Goal: Information Seeking & Learning: Learn about a topic

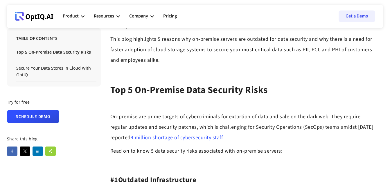
scroll to position [378, 0]
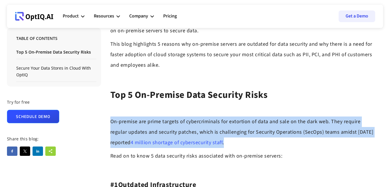
drag, startPoint x: 109, startPoint y: 119, endPoint x: 224, endPoint y: 143, distance: 118.2
copy p "On-premise are prime targets of cybercriminals for extortion of data and sale o…"
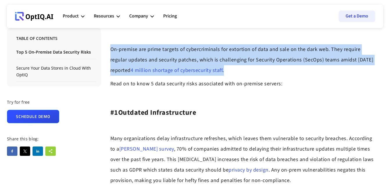
scroll to position [436, 0]
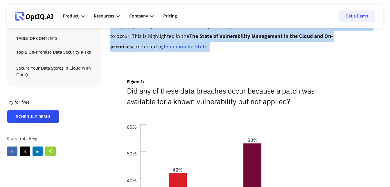
scroll to position [814, 0]
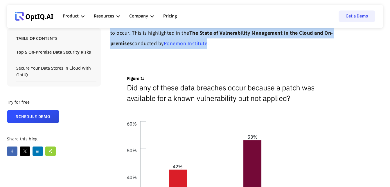
drag, startPoint x: 120, startPoint y: 125, endPoint x: 186, endPoint y: 47, distance: 102.2
click at [186, 47] on div "Top 5 On-Premise Data Security Risks ‍ On-premise are prime targets of cybercri…" at bounding box center [242, 119] width 264 height 930
copy div "Loremips Dolorsitametco ‍ Adip elitseddoeius tempo incididuntutla etdolorem, al…"
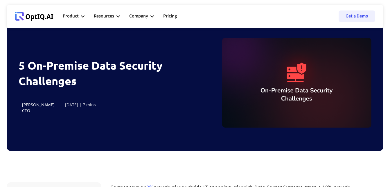
scroll to position [0, 0]
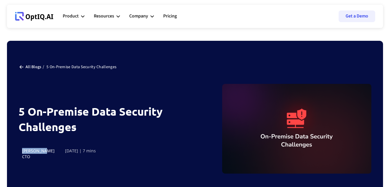
drag, startPoint x: 43, startPoint y: 151, endPoint x: 23, endPoint y: 151, distance: 19.8
click at [23, 151] on div "[PERSON_NAME]" at bounding box center [38, 151] width 33 height 6
copy div "[PERSON_NAME]"
